Goal: Navigation & Orientation: Find specific page/section

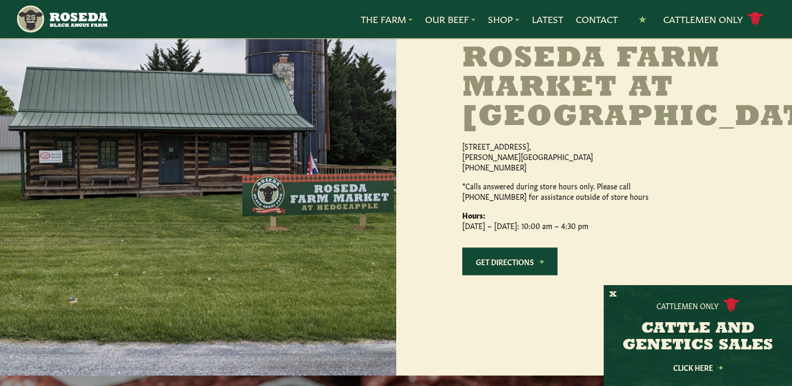
scroll to position [1034, 0]
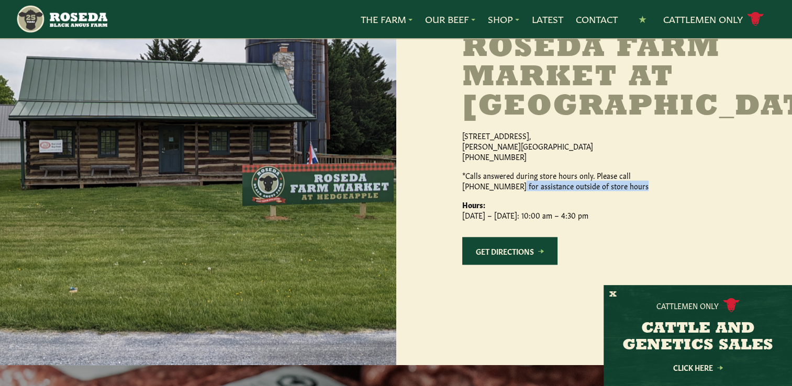
drag, startPoint x: 789, startPoint y: 202, endPoint x: 788, endPoint y: 220, distance: 18.3
click at [788, 220] on div "Visit Our [GEOGRAPHIC_DATA] at [GEOGRAPHIC_DATA] [STREET_ADDRESS][PERSON_NAME] …" at bounding box center [594, 147] width 396 height 435
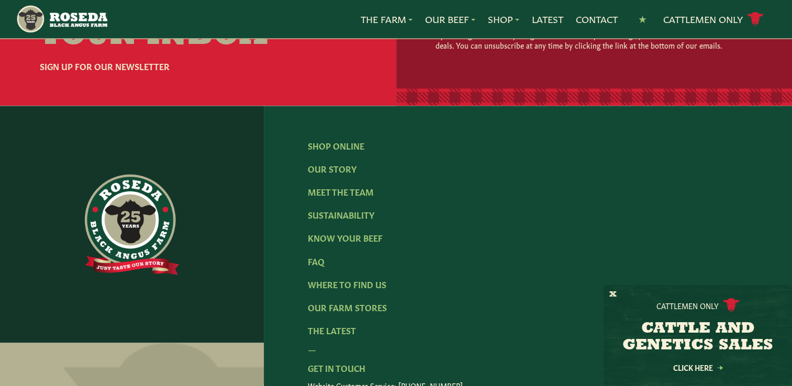
scroll to position [1746, 0]
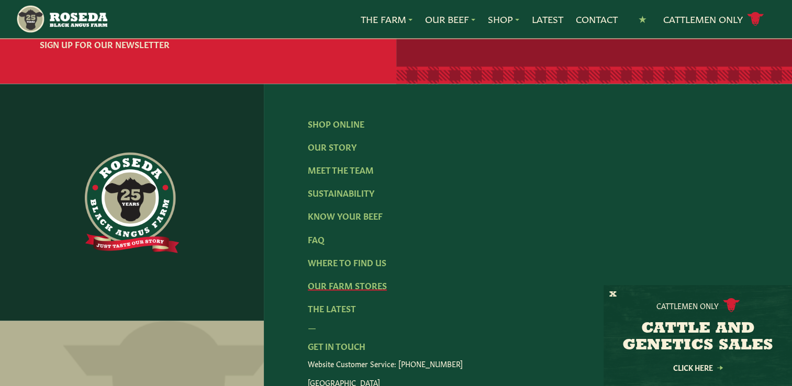
click at [375, 291] on link "Our Farm Stores" at bounding box center [347, 285] width 79 height 12
click at [360, 291] on link "Our Farm Stores" at bounding box center [347, 285] width 79 height 12
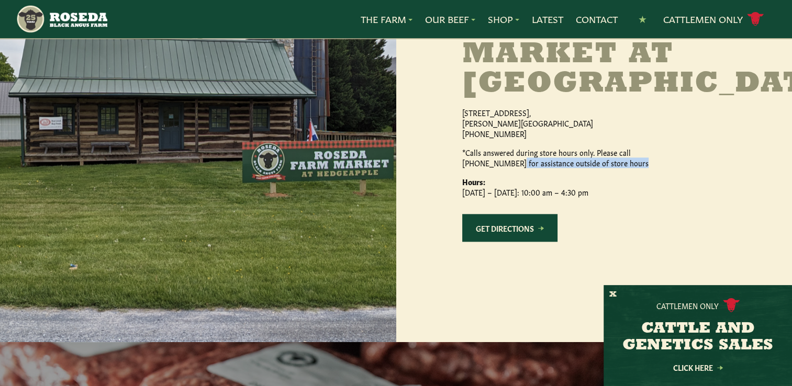
scroll to position [1049, 0]
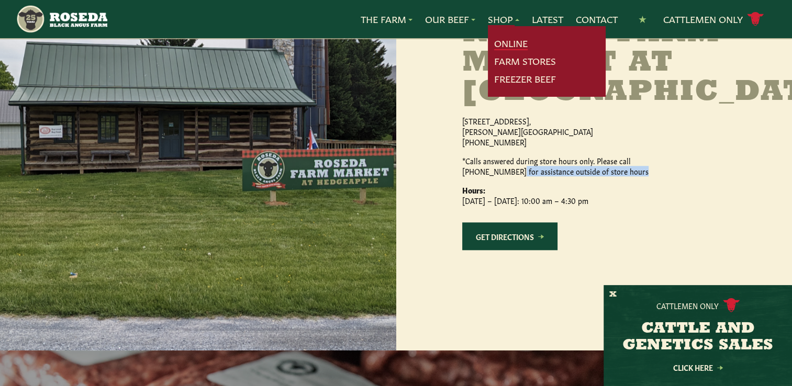
click at [505, 42] on link "Online" at bounding box center [511, 44] width 34 height 14
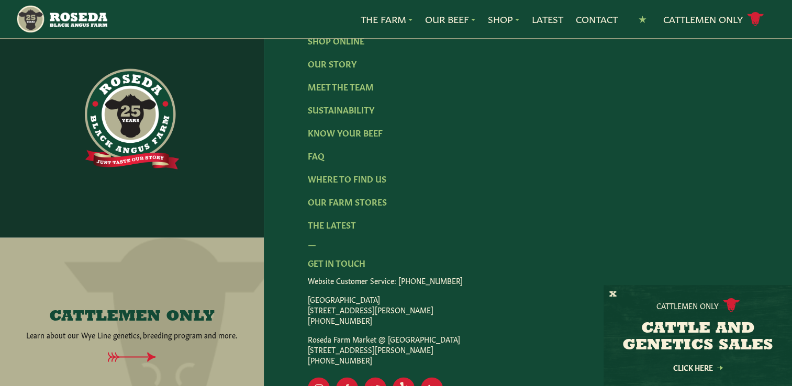
scroll to position [1756, 0]
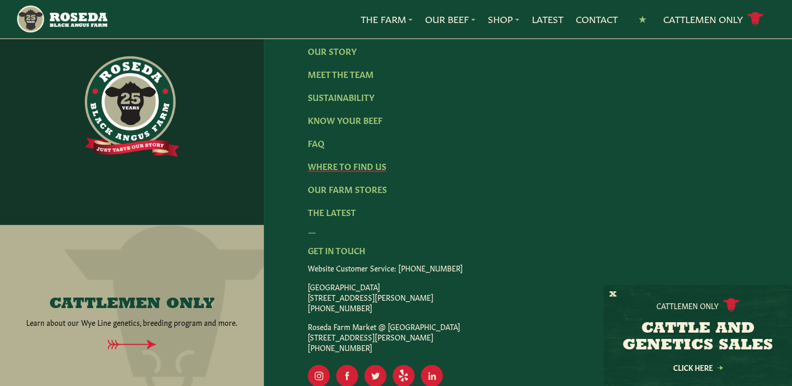
click at [361, 160] on link "Where To Find Us" at bounding box center [347, 166] width 79 height 12
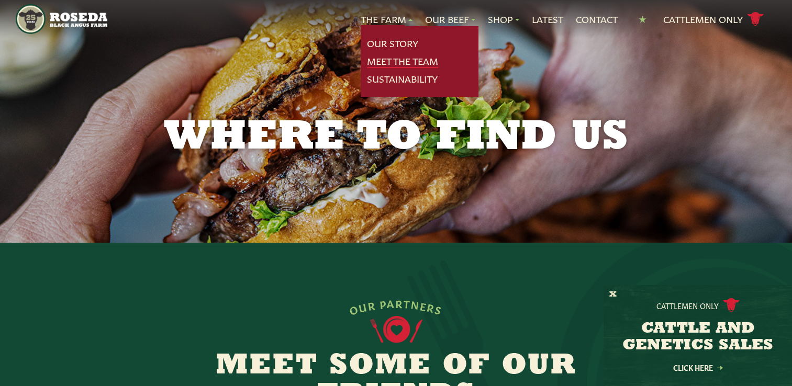
click at [385, 55] on link "Meet The Team" at bounding box center [402, 61] width 71 height 14
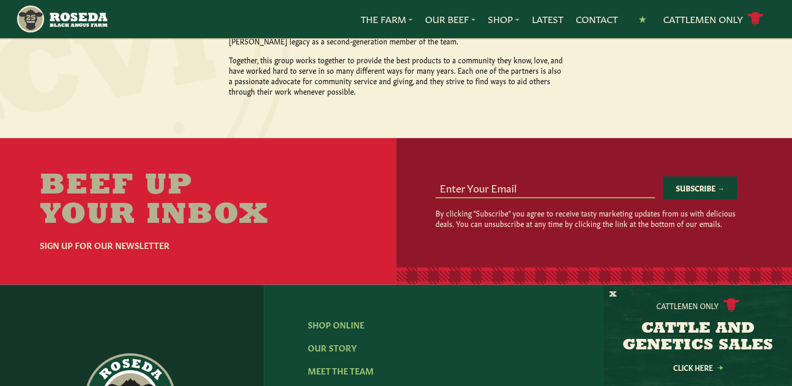
scroll to position [1390, 0]
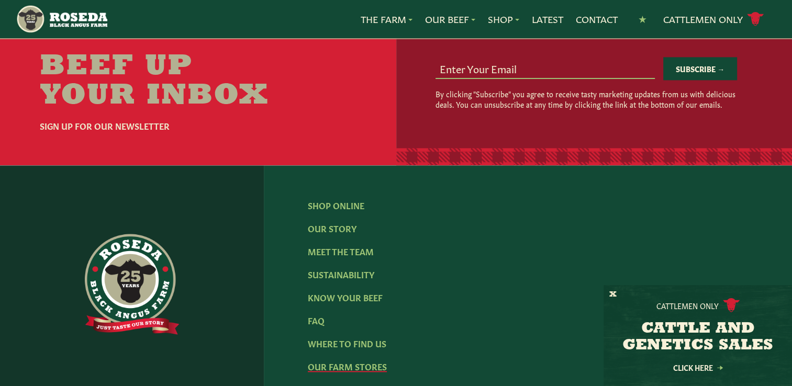
click at [326, 361] on link "Our Farm Stores" at bounding box center [347, 367] width 79 height 12
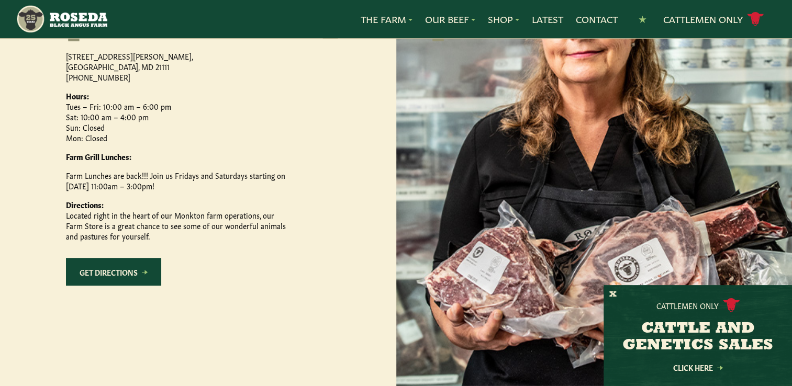
scroll to position [591, 0]
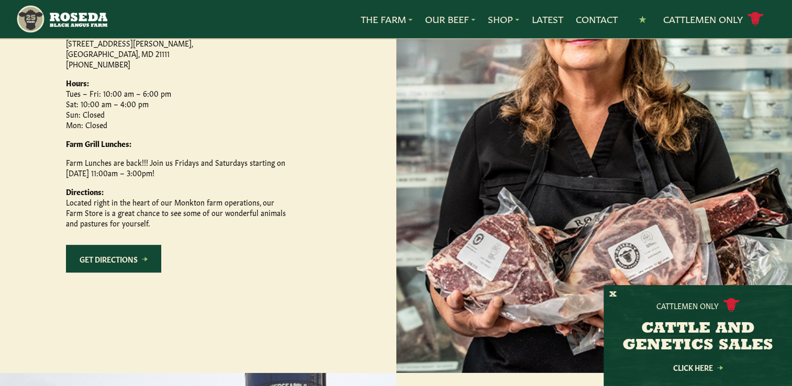
click at [116, 273] on link "Get Directions" at bounding box center [113, 259] width 95 height 28
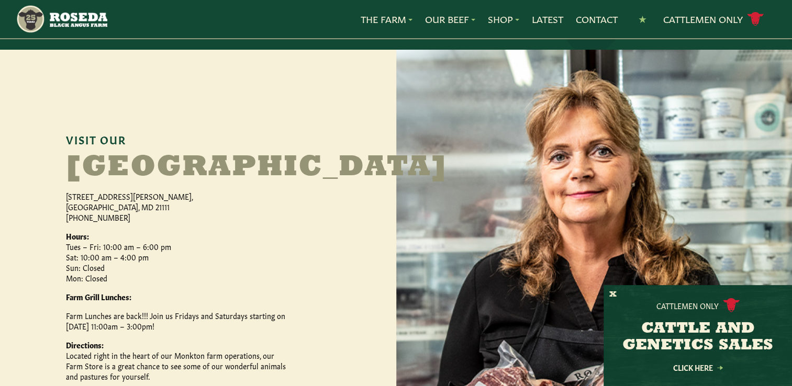
scroll to position [417, 0]
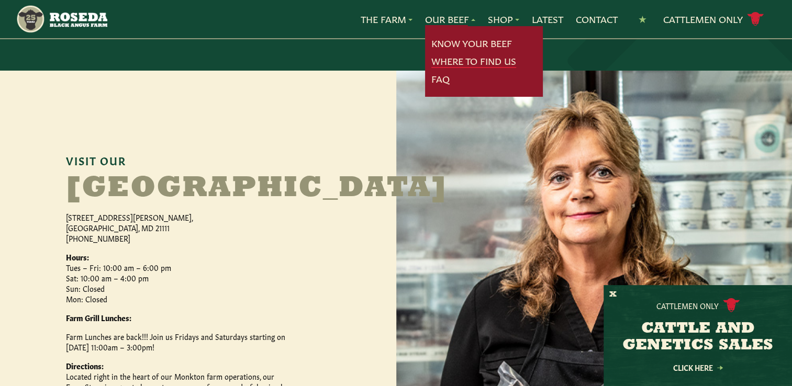
click at [448, 61] on link "Where To Find Us" at bounding box center [473, 61] width 85 height 14
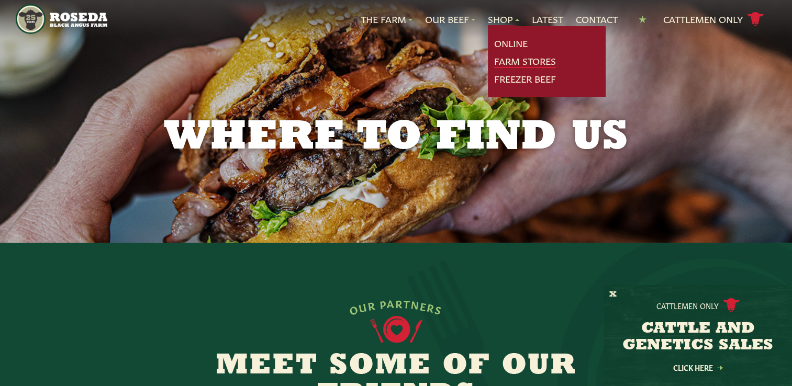
click at [507, 59] on link "Farm Stores" at bounding box center [525, 61] width 62 height 14
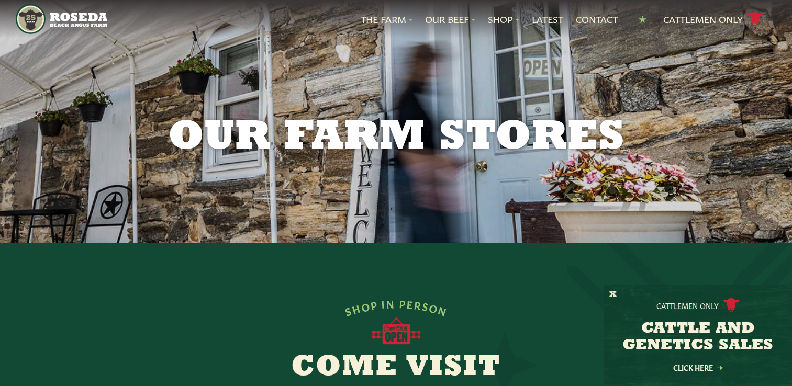
drag, startPoint x: 792, startPoint y: 26, endPoint x: 790, endPoint y: 76, distance: 50.3
drag, startPoint x: 790, startPoint y: 76, endPoint x: 785, endPoint y: 113, distance: 37.1
click at [785, 113] on div "Our Farm Stores" at bounding box center [396, 121] width 792 height 243
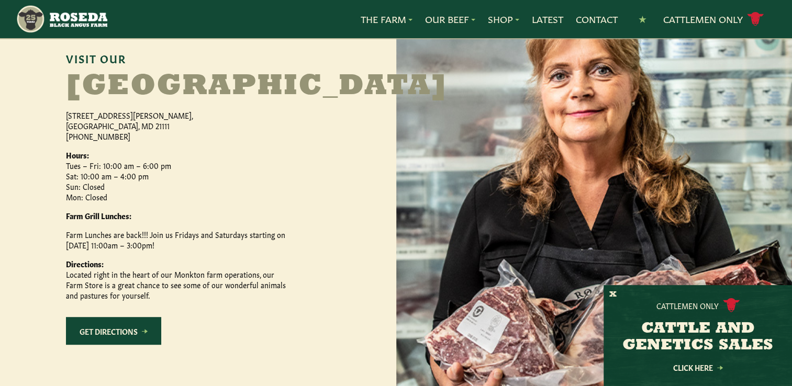
scroll to position [516, 0]
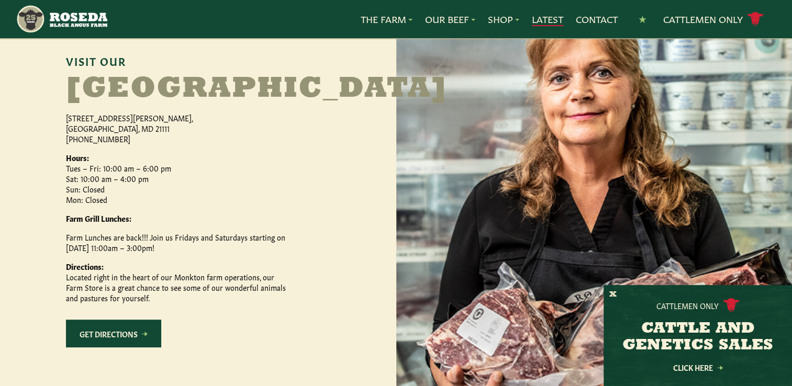
click at [545, 19] on link "Latest" at bounding box center [547, 20] width 31 height 14
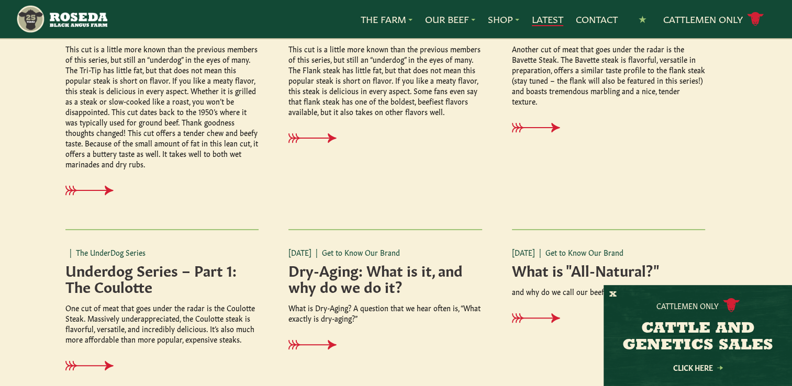
scroll to position [379, 0]
